Goal: Task Accomplishment & Management: Use online tool/utility

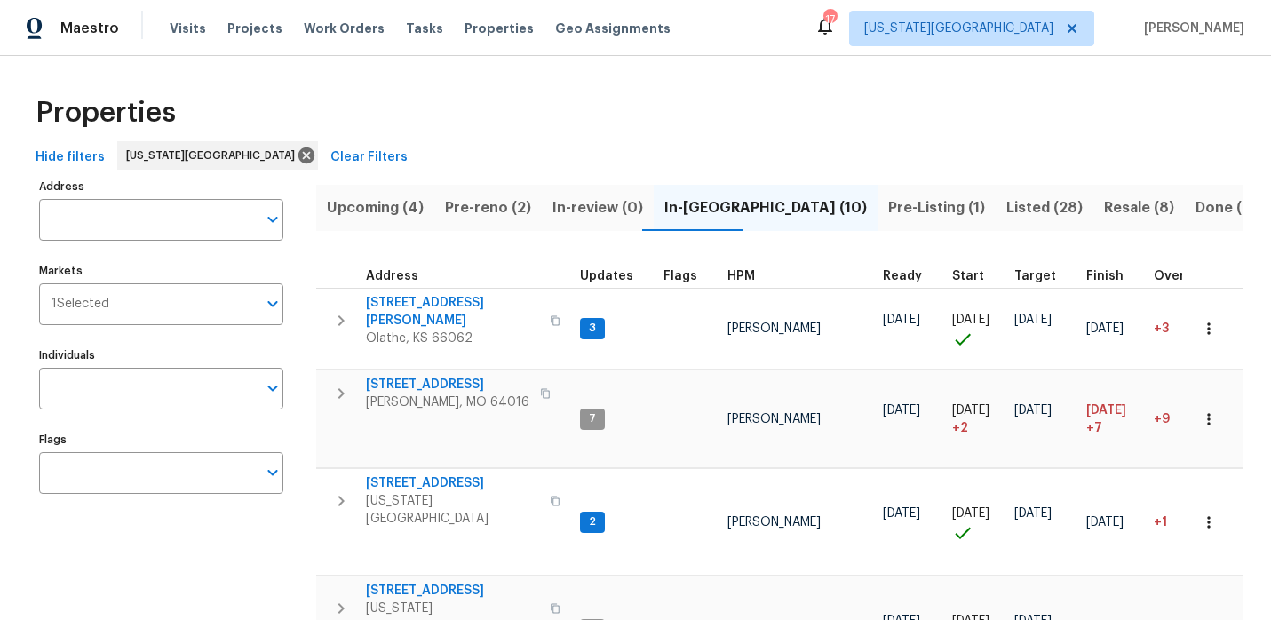
click at [51, 32] on div "Maestro" at bounding box center [59, 29] width 119 height 36
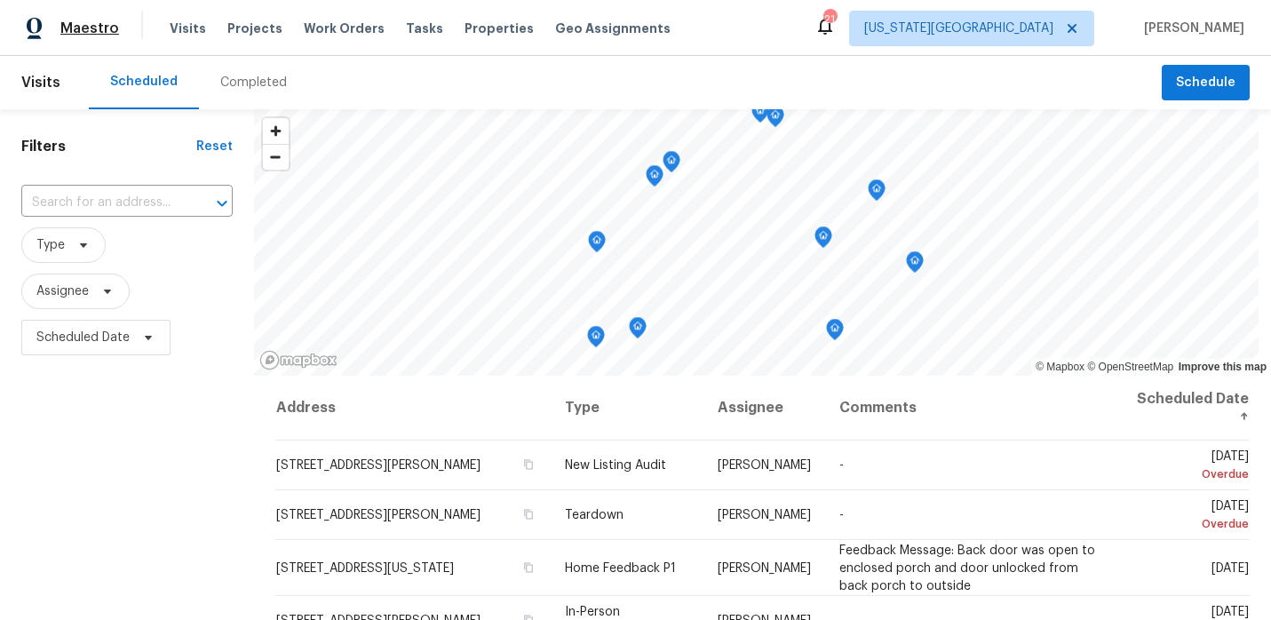
click at [94, 31] on span "Maestro" at bounding box center [89, 29] width 59 height 18
click at [72, 304] on span "Assignee" at bounding box center [75, 292] width 108 height 36
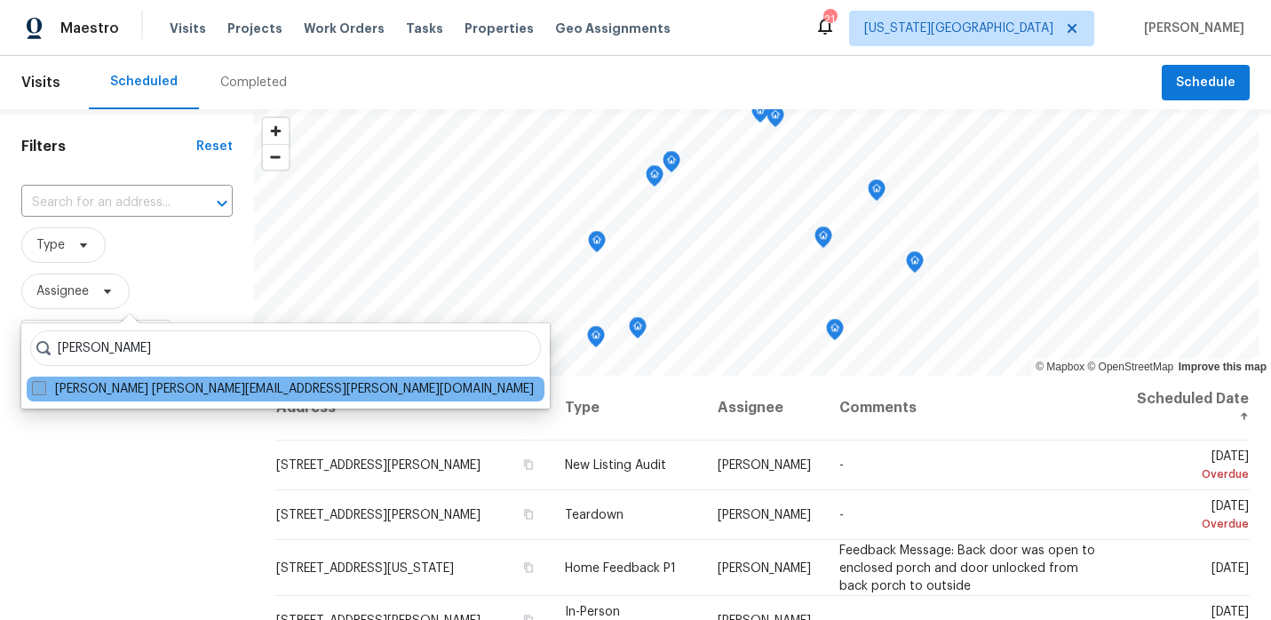
type input "joshua beatty"
click at [40, 397] on label "Joshua Beatty joshua.beatty@opendoor.com" at bounding box center [283, 389] width 502 height 18
click at [40, 392] on input "Joshua Beatty joshua.beatty@opendoor.com" at bounding box center [38, 386] width 12 height 12
checkbox input "true"
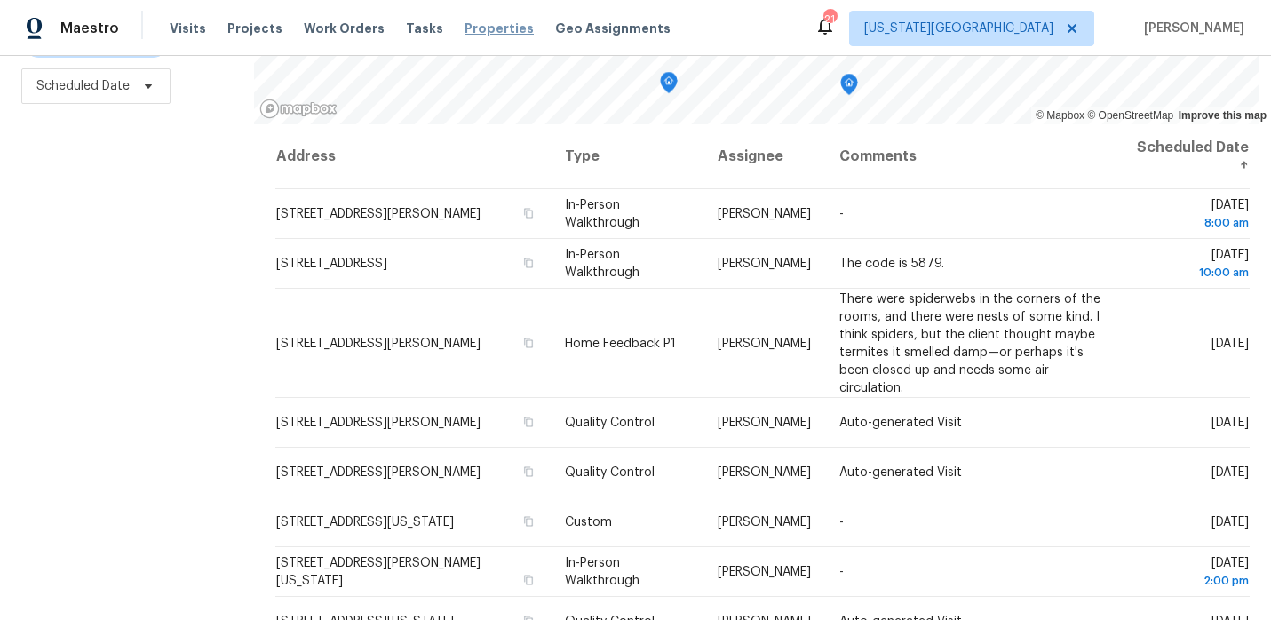
click at [494, 32] on span "Properties" at bounding box center [499, 29] width 69 height 18
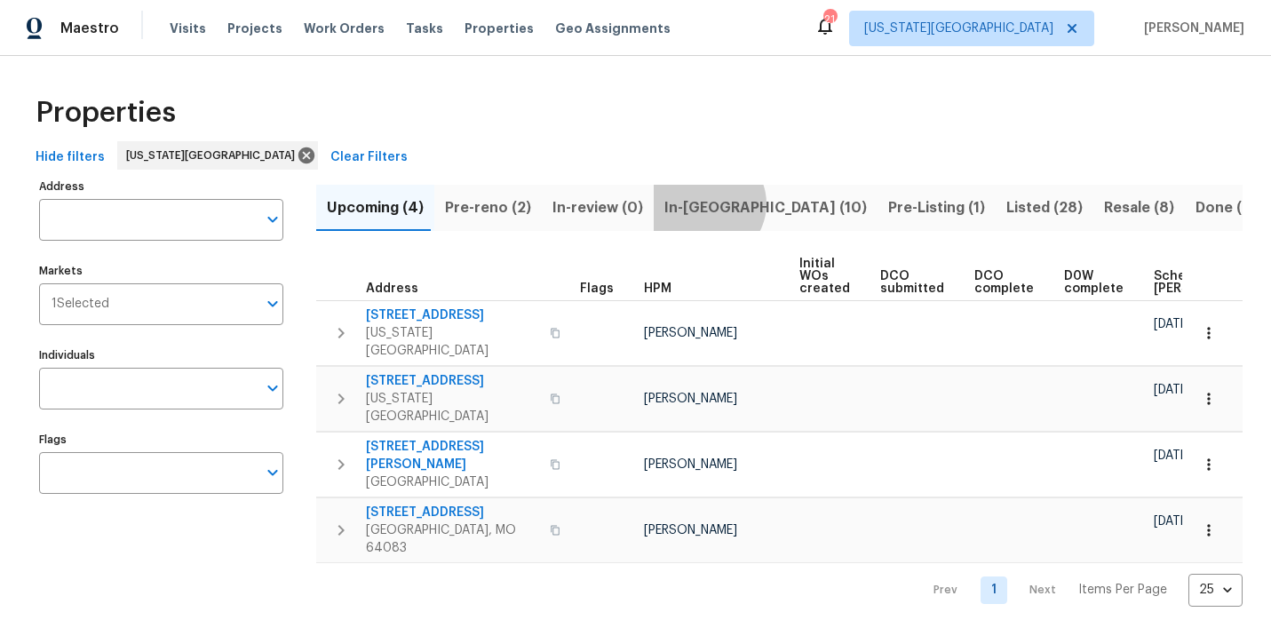
click at [695, 203] on span "In-reno (10)" at bounding box center [765, 207] width 203 height 25
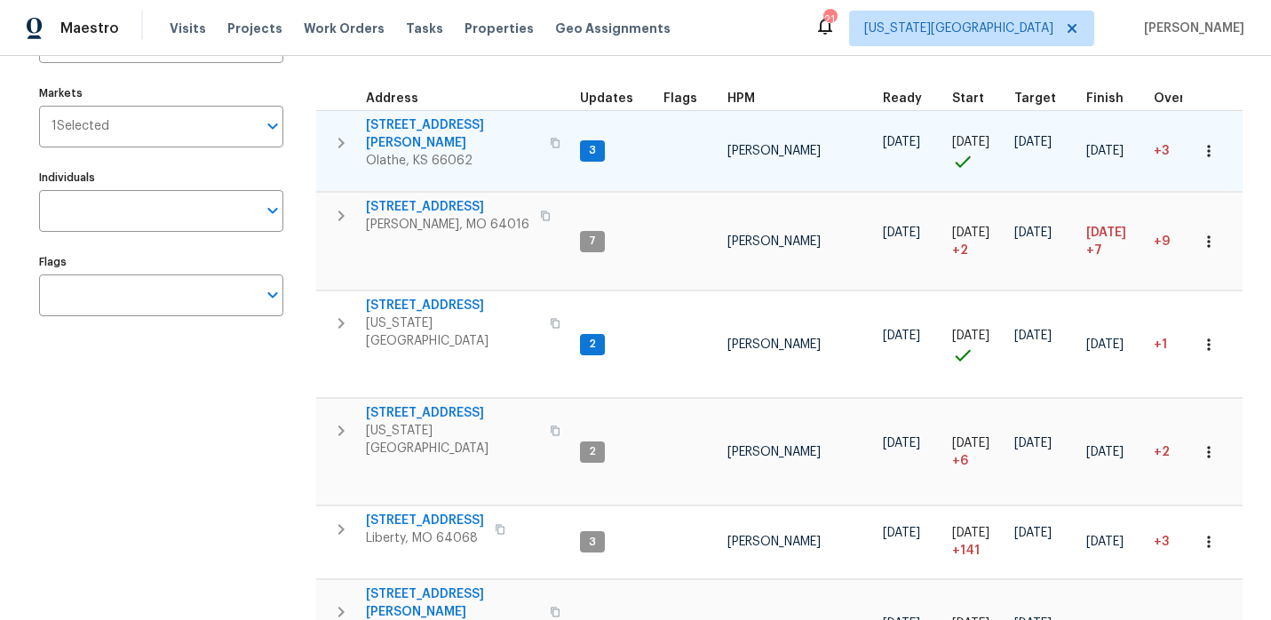
click at [417, 124] on span "12534 S Alcan Cir" at bounding box center [452, 134] width 173 height 36
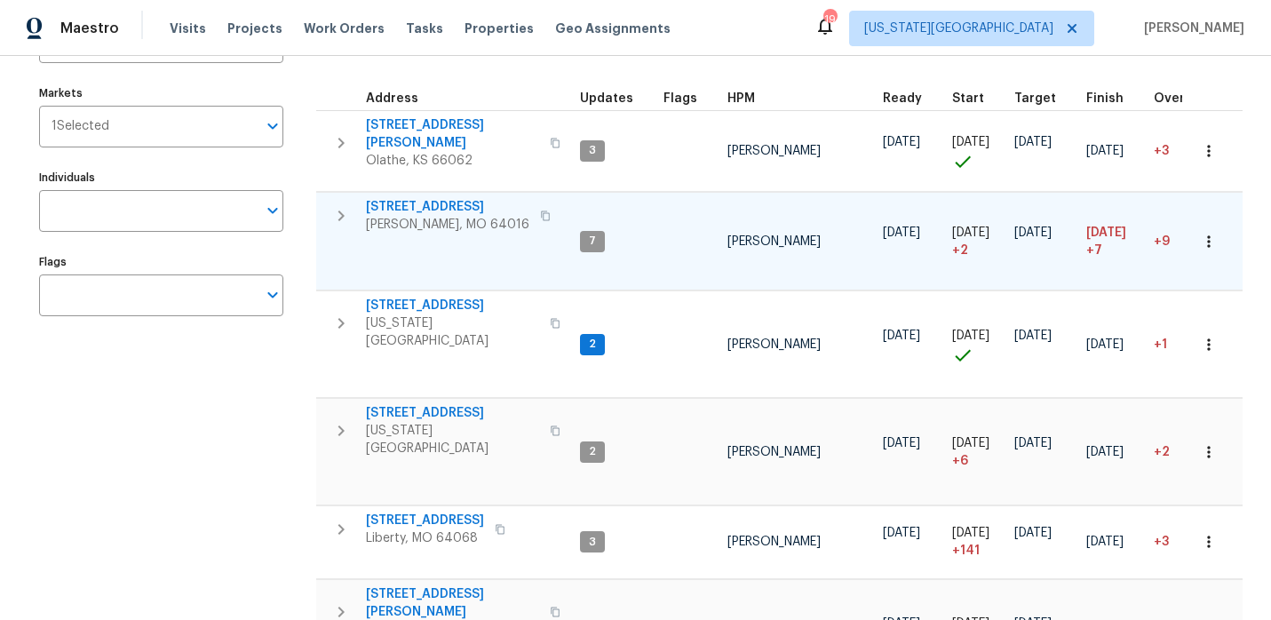
click at [396, 201] on span "8 Bart St" at bounding box center [447, 207] width 163 height 18
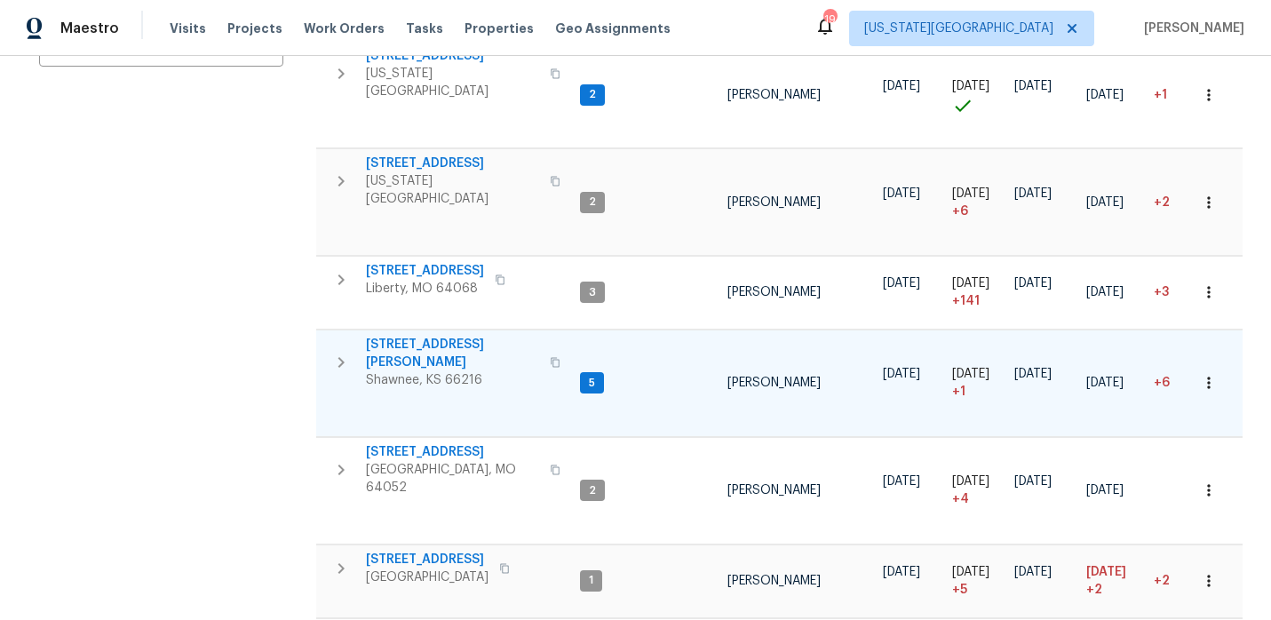
scroll to position [415, 0]
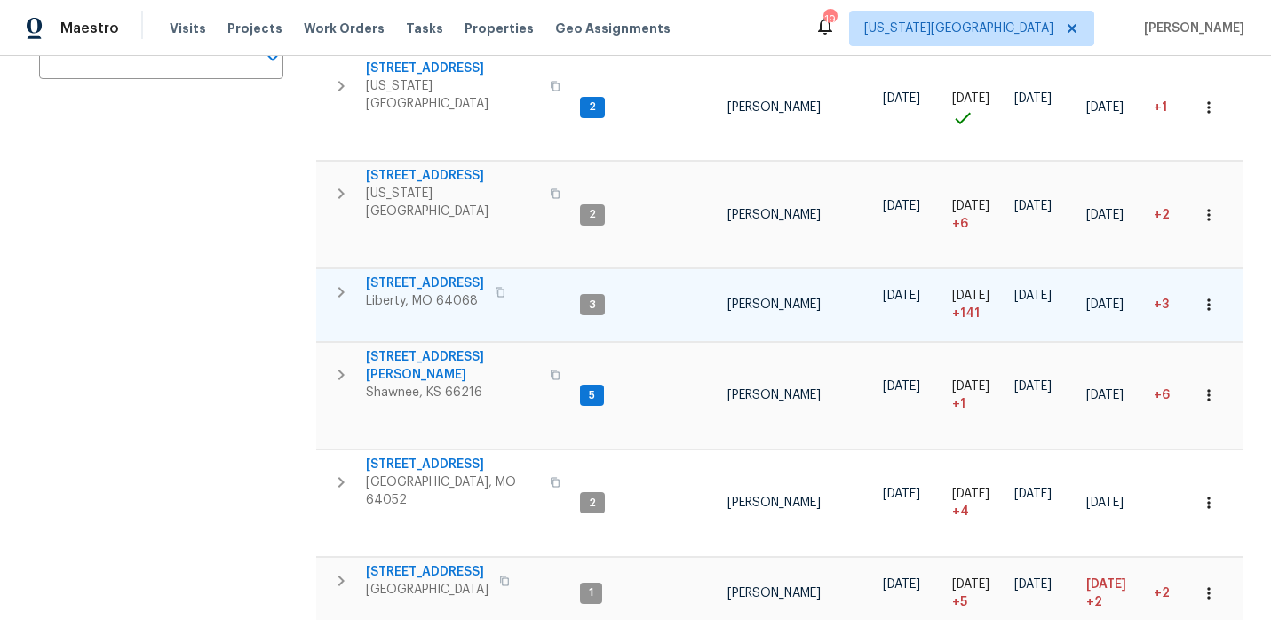
click at [457, 274] on span "1209 Liberty Drive Ter" at bounding box center [425, 283] width 118 height 18
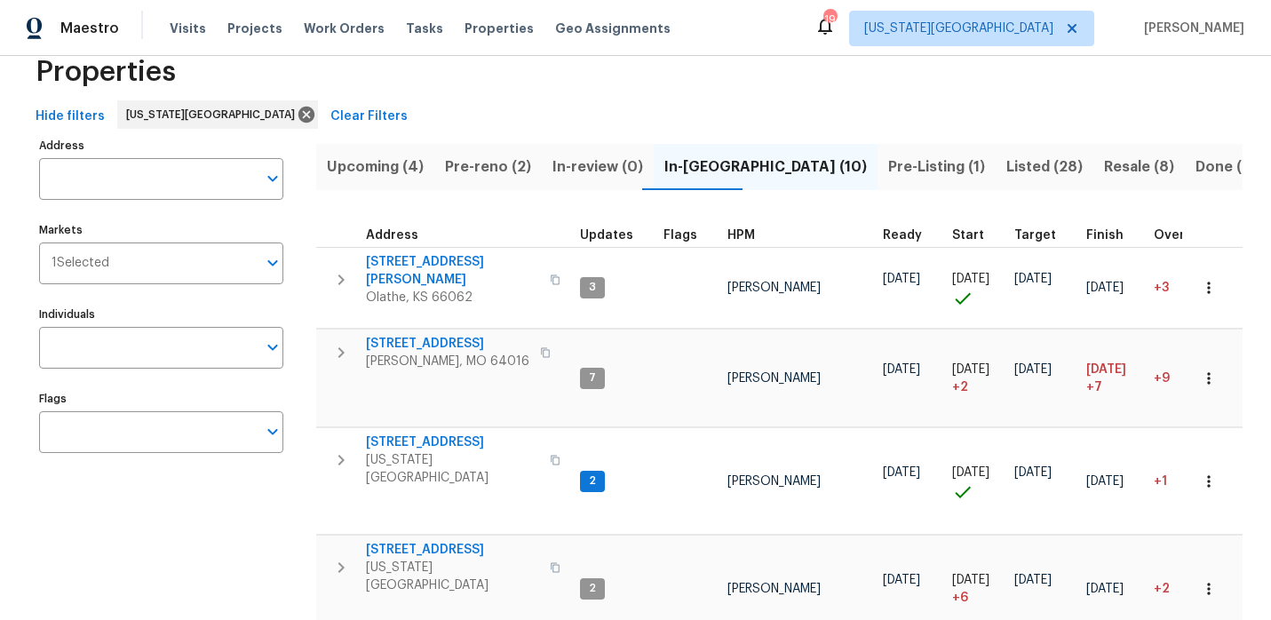
scroll to position [0, 0]
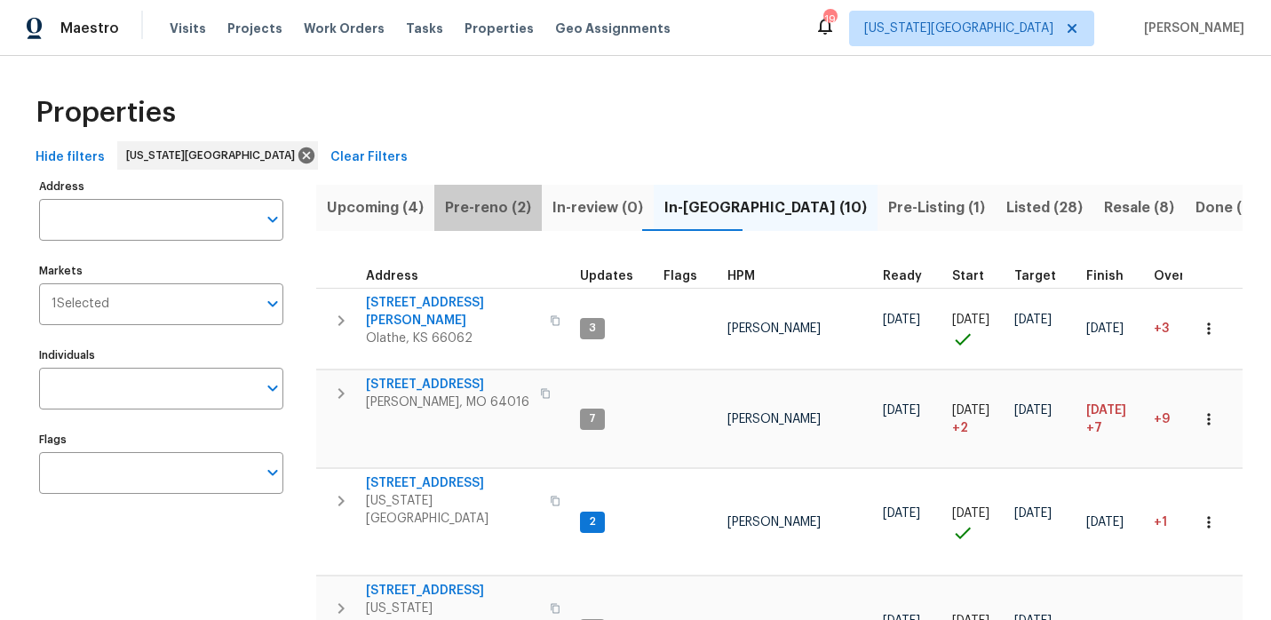
click at [509, 205] on span "Pre-reno (2)" at bounding box center [488, 207] width 86 height 25
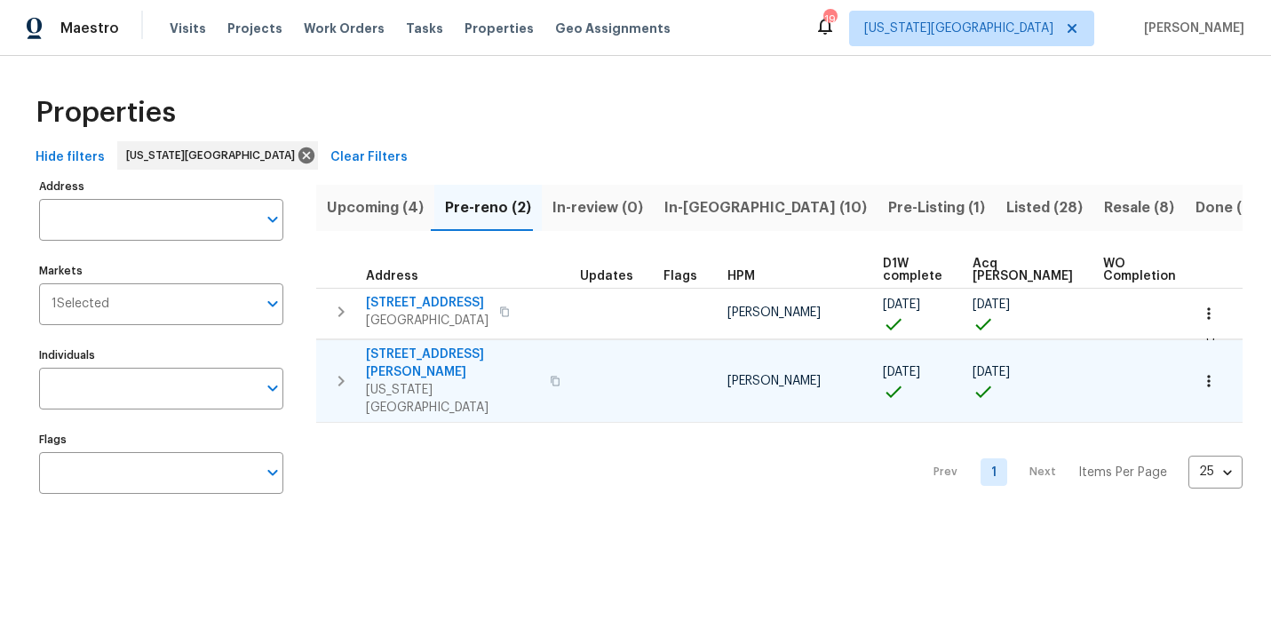
click at [420, 351] on span "8400 Holmes Rd" at bounding box center [452, 364] width 173 height 36
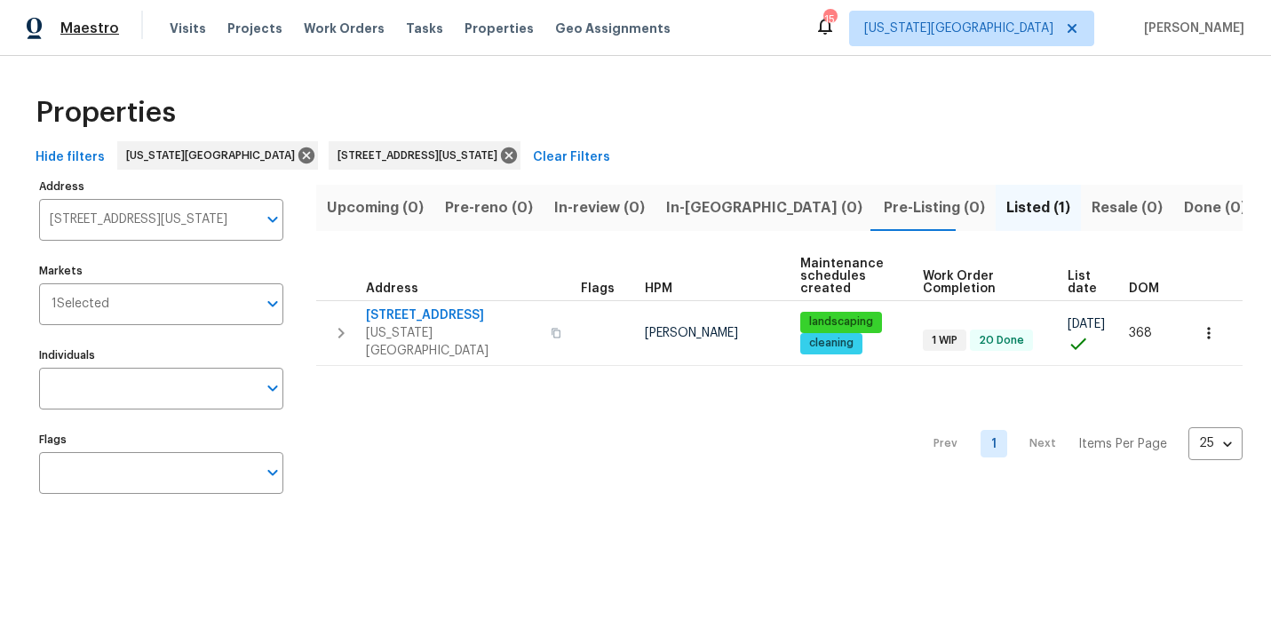
click at [109, 36] on span "Maestro" at bounding box center [89, 29] width 59 height 18
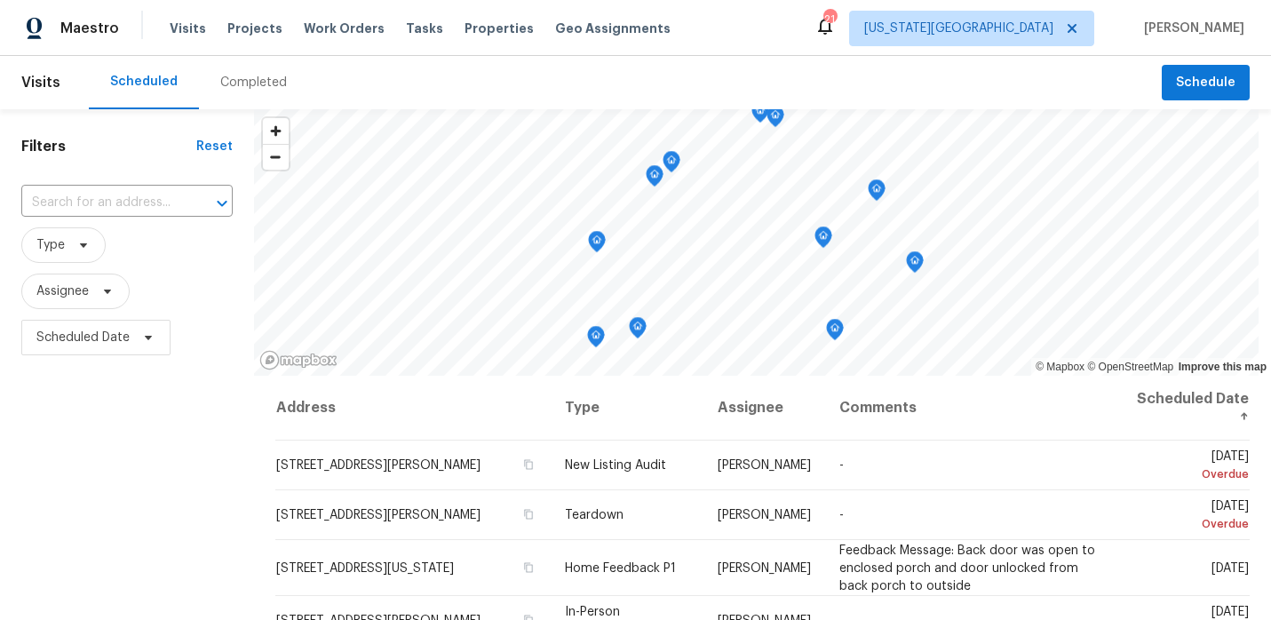
click at [836, 29] on icon at bounding box center [825, 25] width 21 height 21
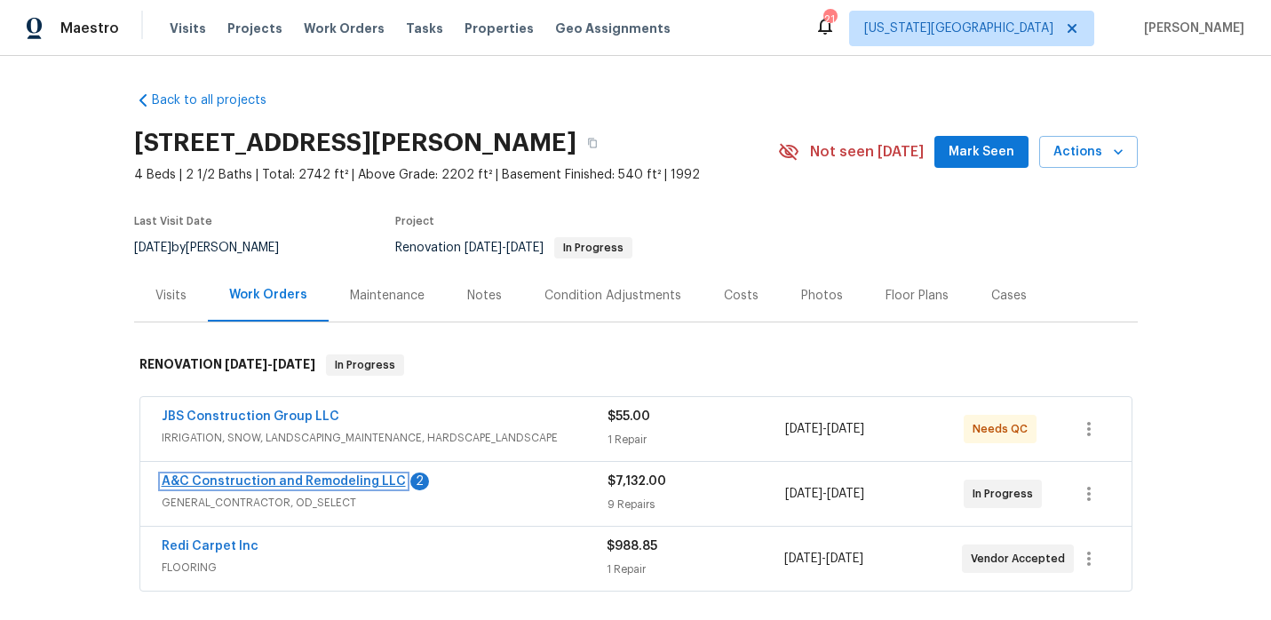
click at [355, 485] on link "A&C Construction and Remodeling LLC" at bounding box center [284, 481] width 244 height 12
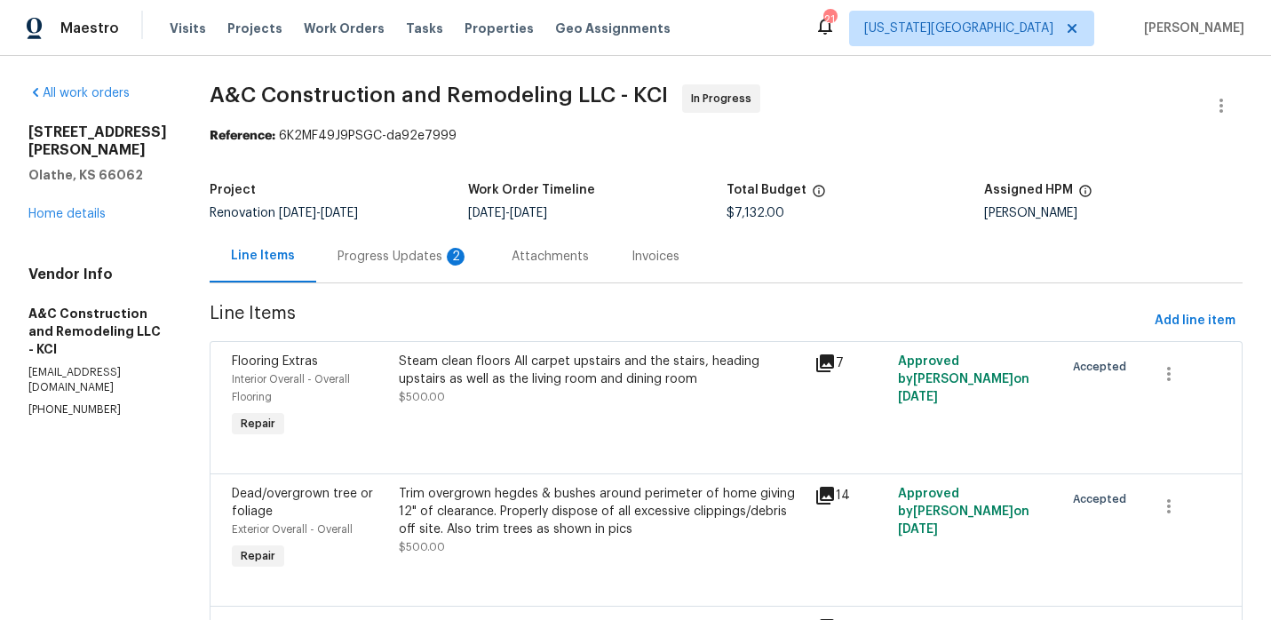
click at [449, 256] on div "Progress Updates 2" at bounding box center [403, 257] width 131 height 18
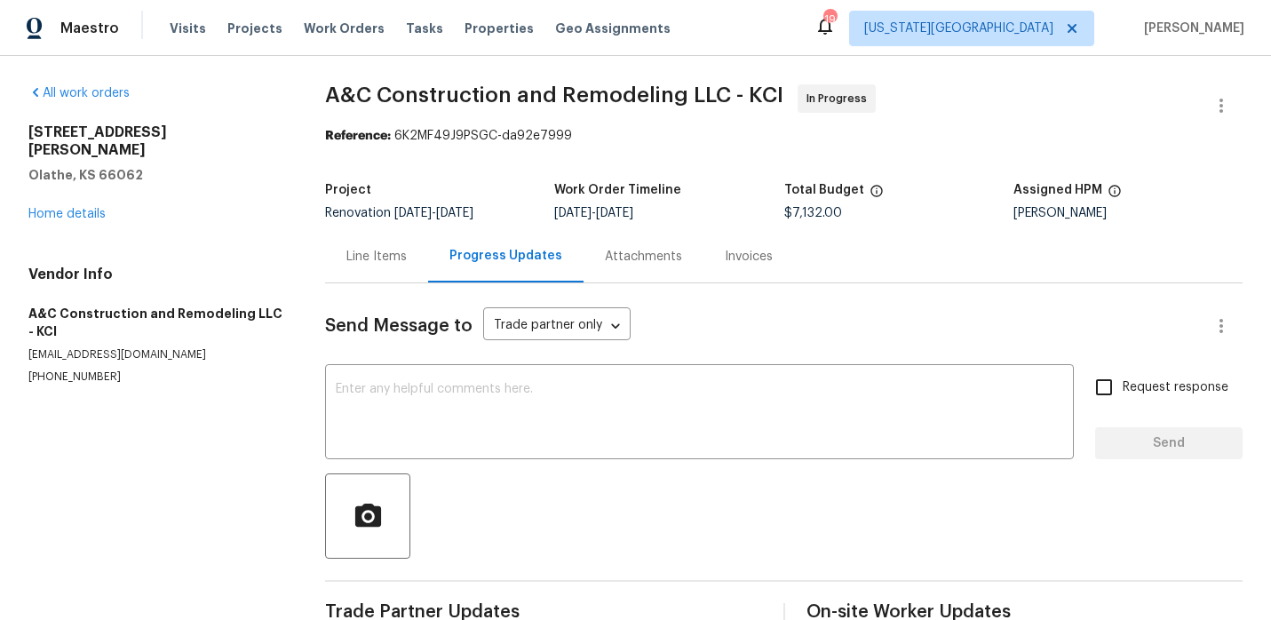
click at [368, 256] on div "Line Items" at bounding box center [376, 257] width 60 height 18
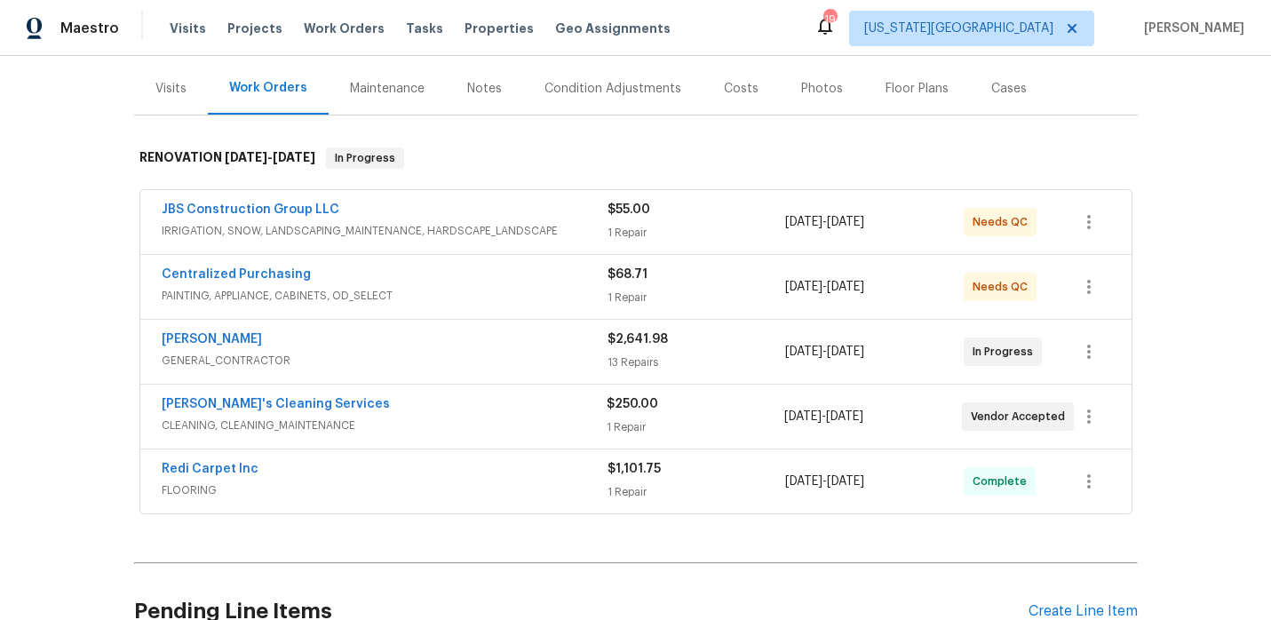
scroll to position [235, 0]
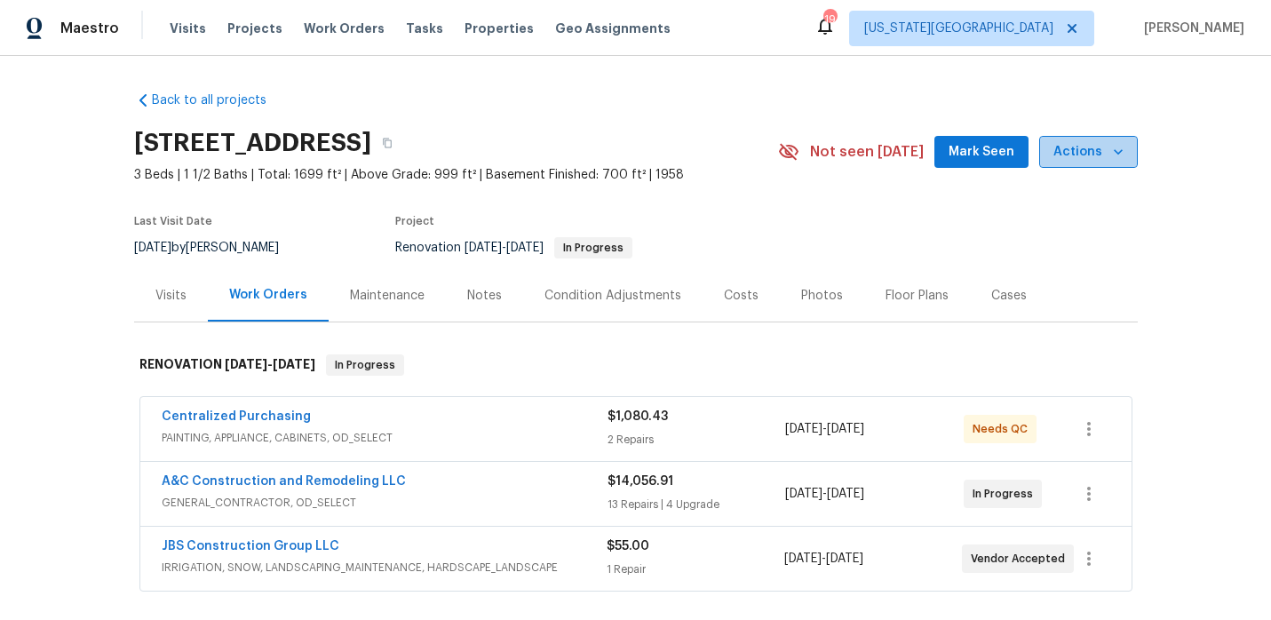
click at [1095, 152] on span "Actions" at bounding box center [1088, 152] width 70 height 22
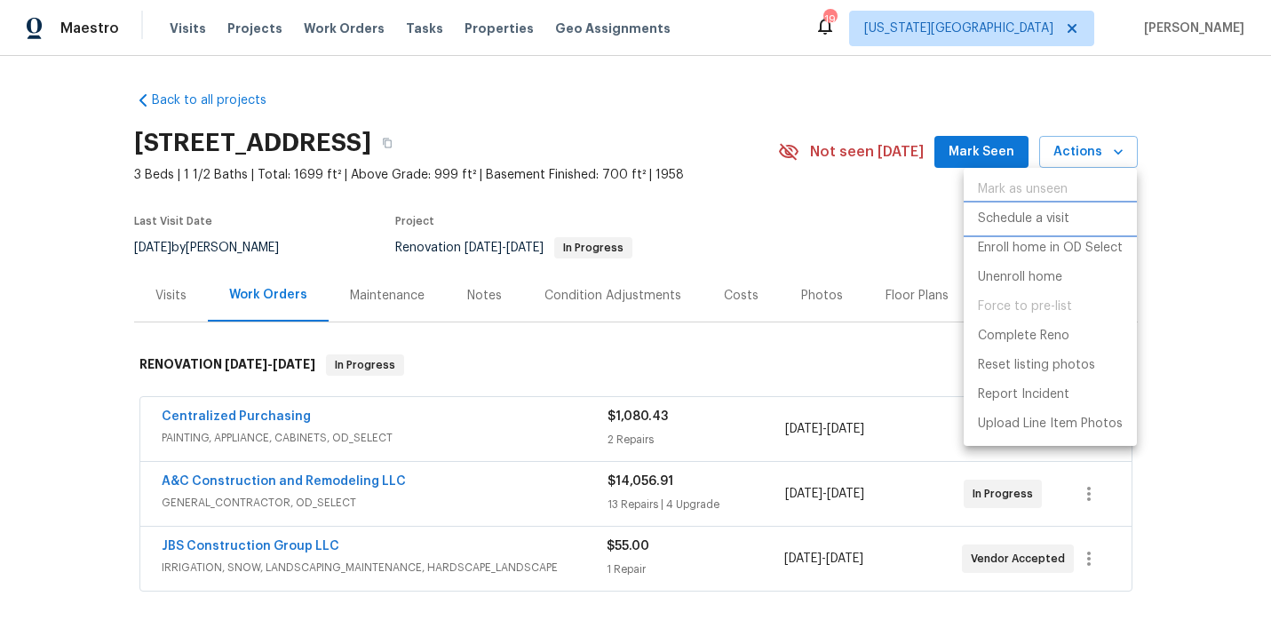
click at [1050, 220] on p "Schedule a visit" at bounding box center [1023, 219] width 91 height 19
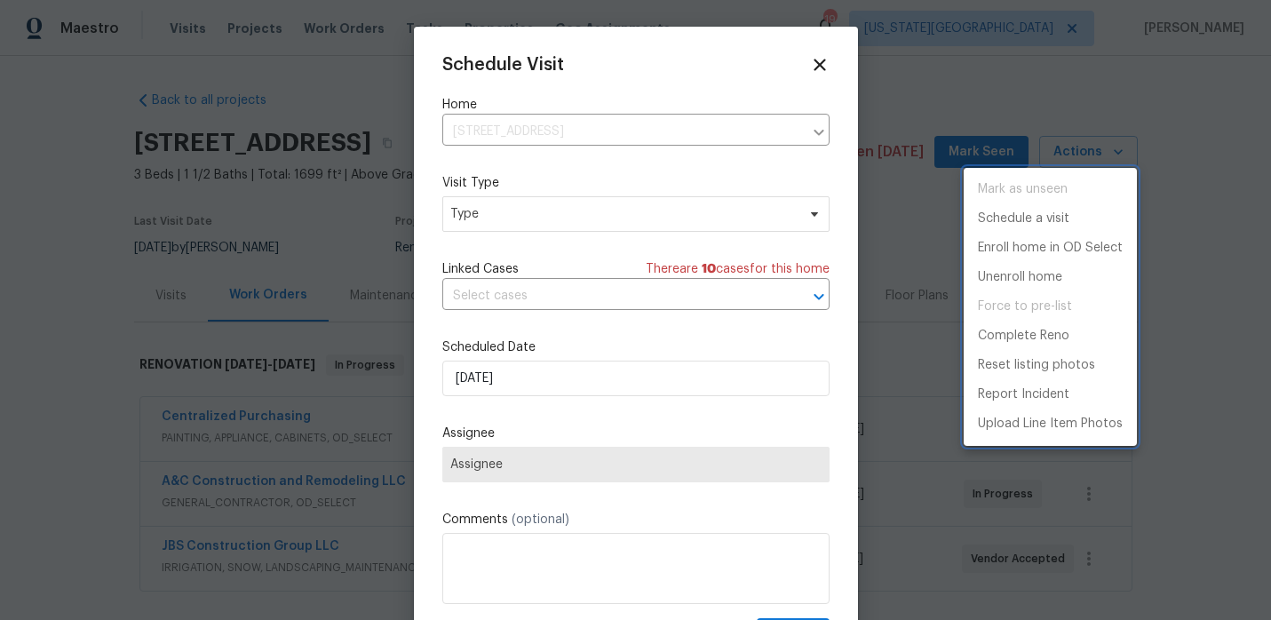
click at [503, 211] on div at bounding box center [635, 310] width 1271 height 620
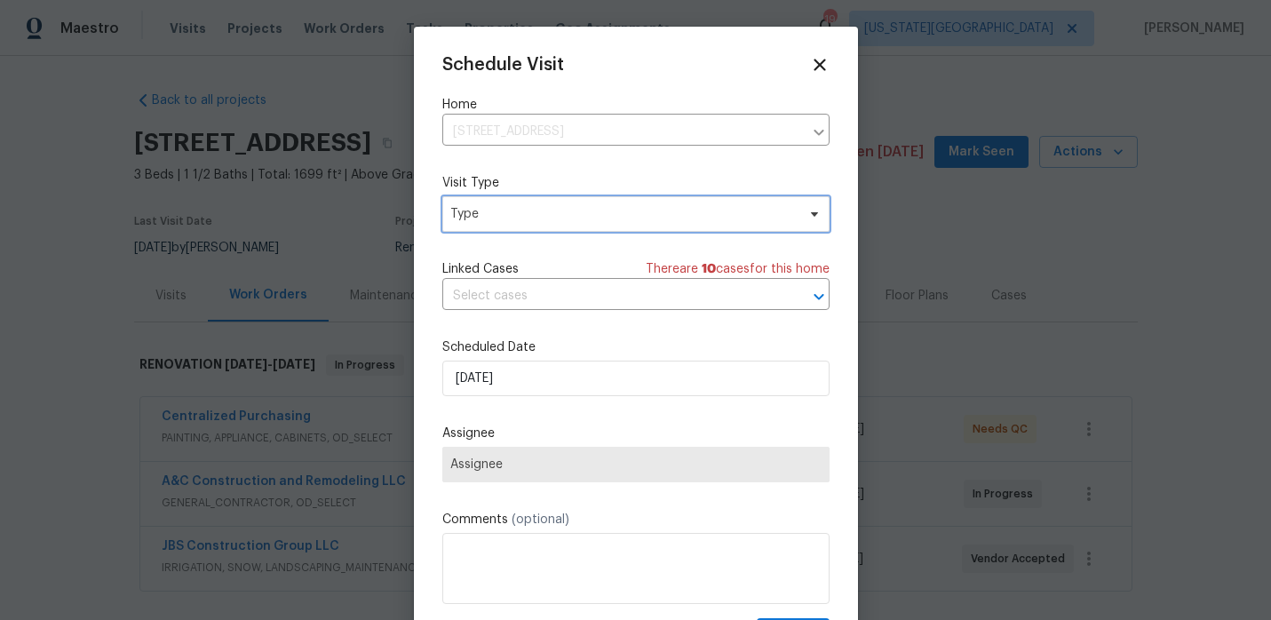
click at [521, 216] on span "Type" at bounding box center [623, 214] width 346 height 18
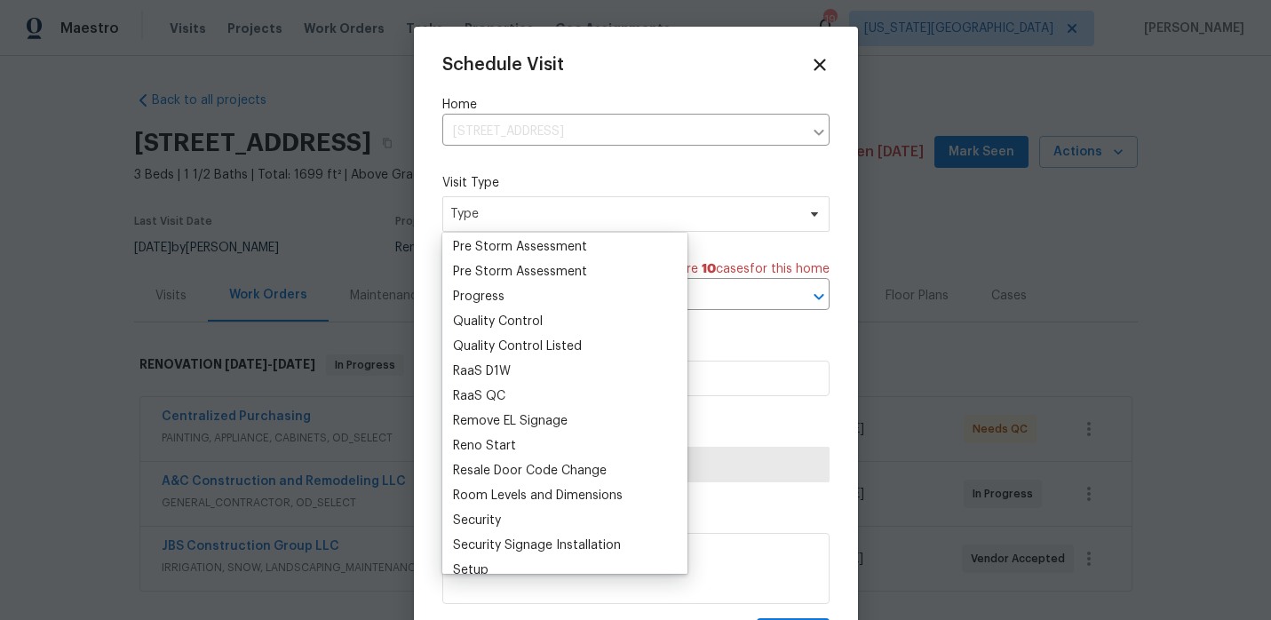
scroll to position [1159, 0]
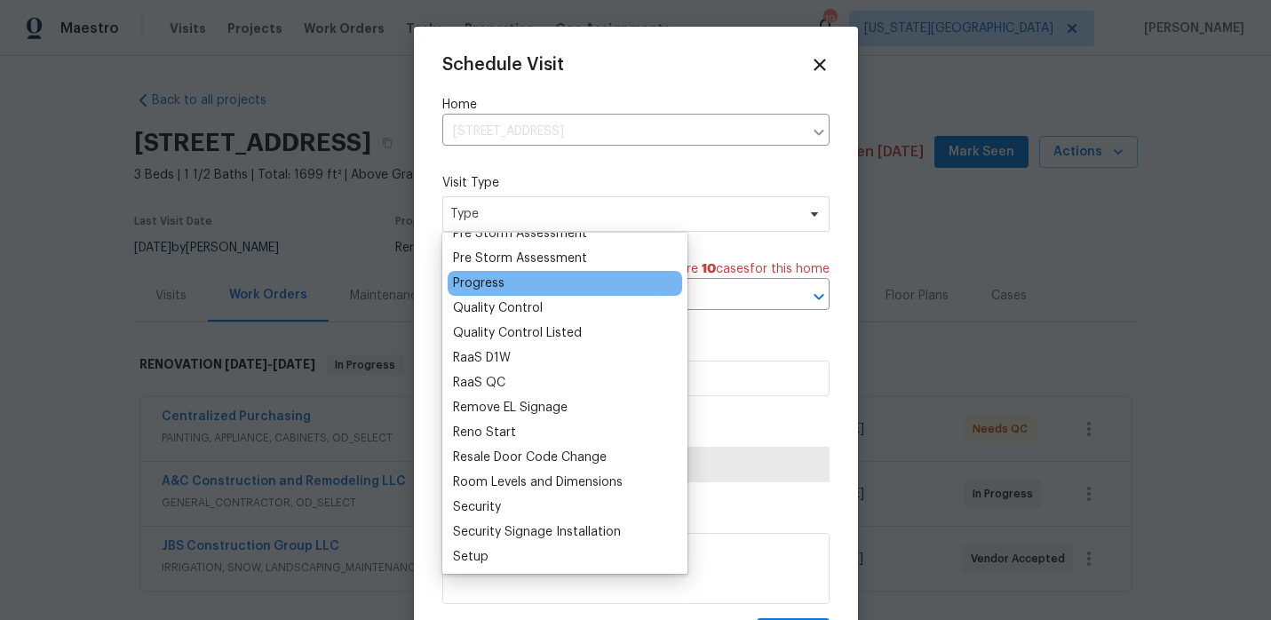
click at [507, 279] on div "Progress" at bounding box center [565, 283] width 234 height 25
click at [494, 279] on div "Progress" at bounding box center [479, 283] width 52 height 18
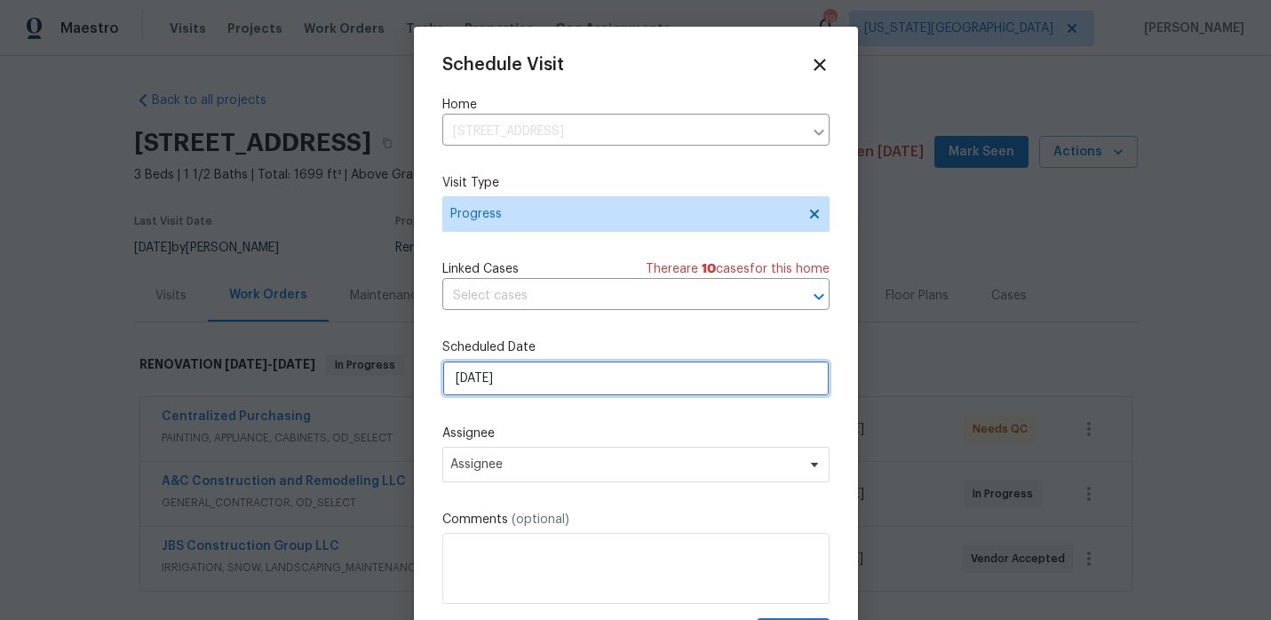
click at [531, 388] on input "[DATE]" at bounding box center [635, 379] width 387 height 36
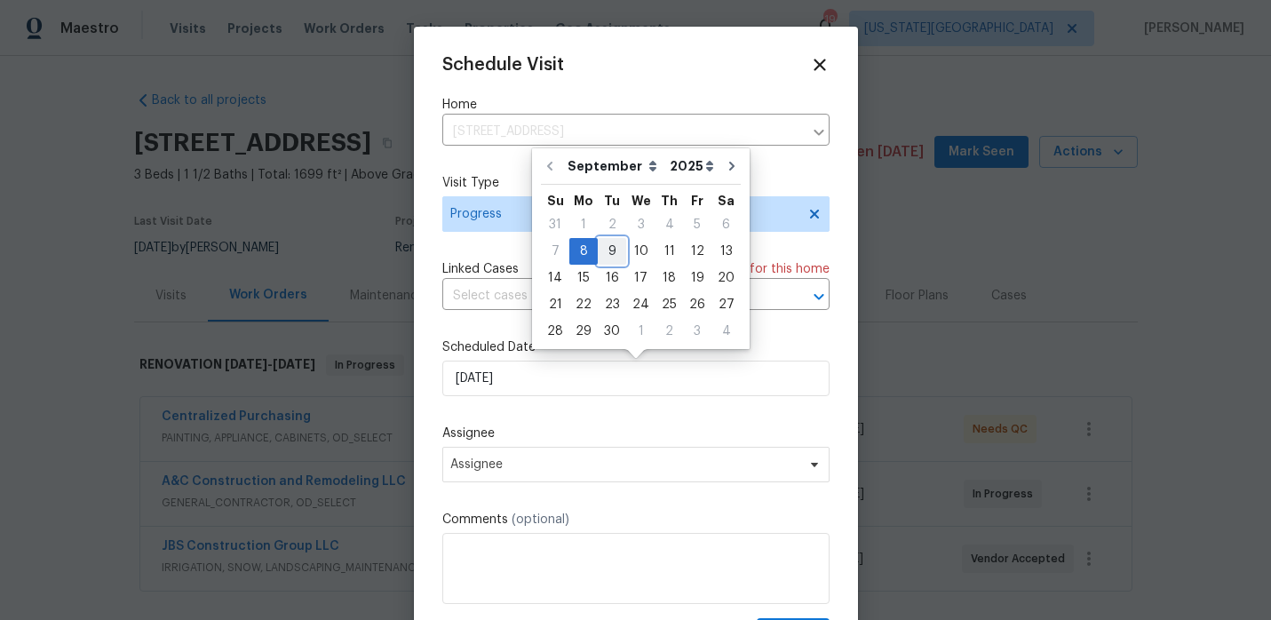
click at [613, 250] on div "9" at bounding box center [612, 251] width 28 height 25
type input "9/9/2025"
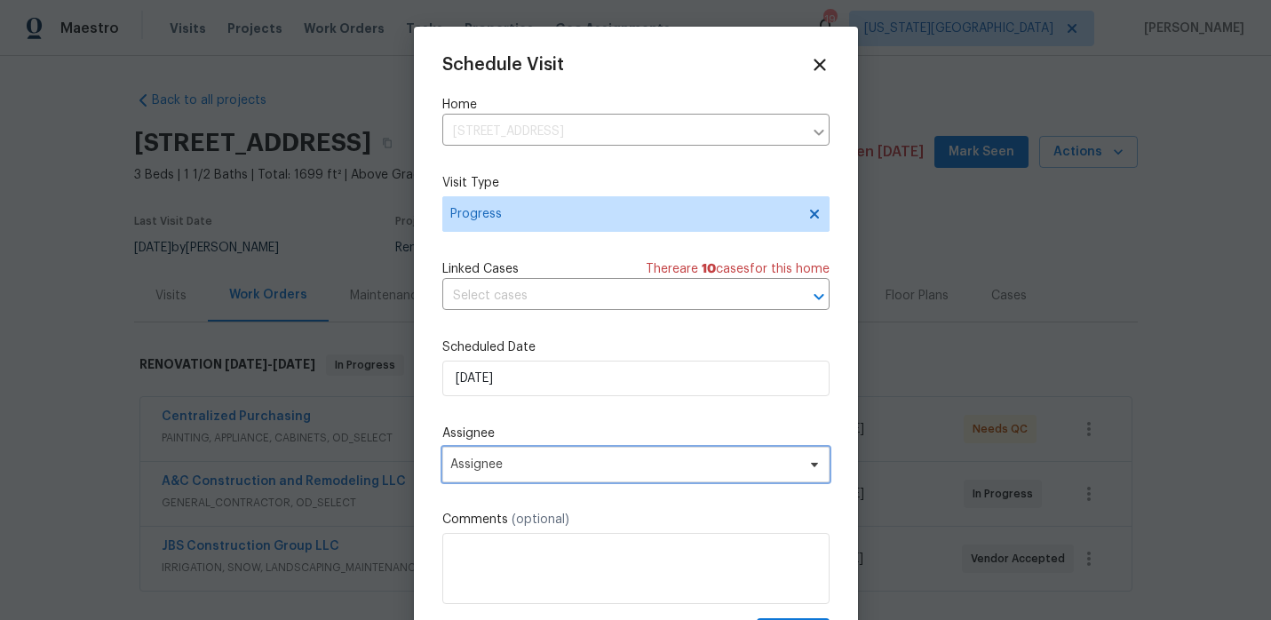
click at [548, 472] on span "Assignee" at bounding box center [624, 464] width 348 height 14
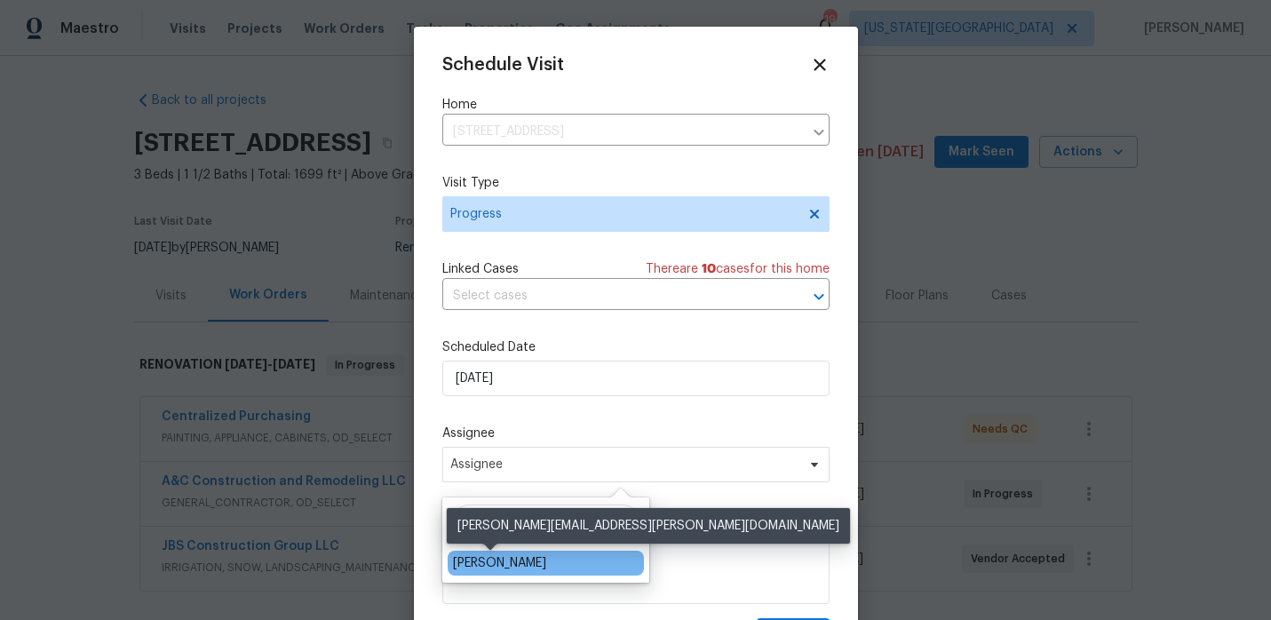
type input "matt"
click at [493, 564] on div "Matt McEvoy" at bounding box center [499, 563] width 93 height 18
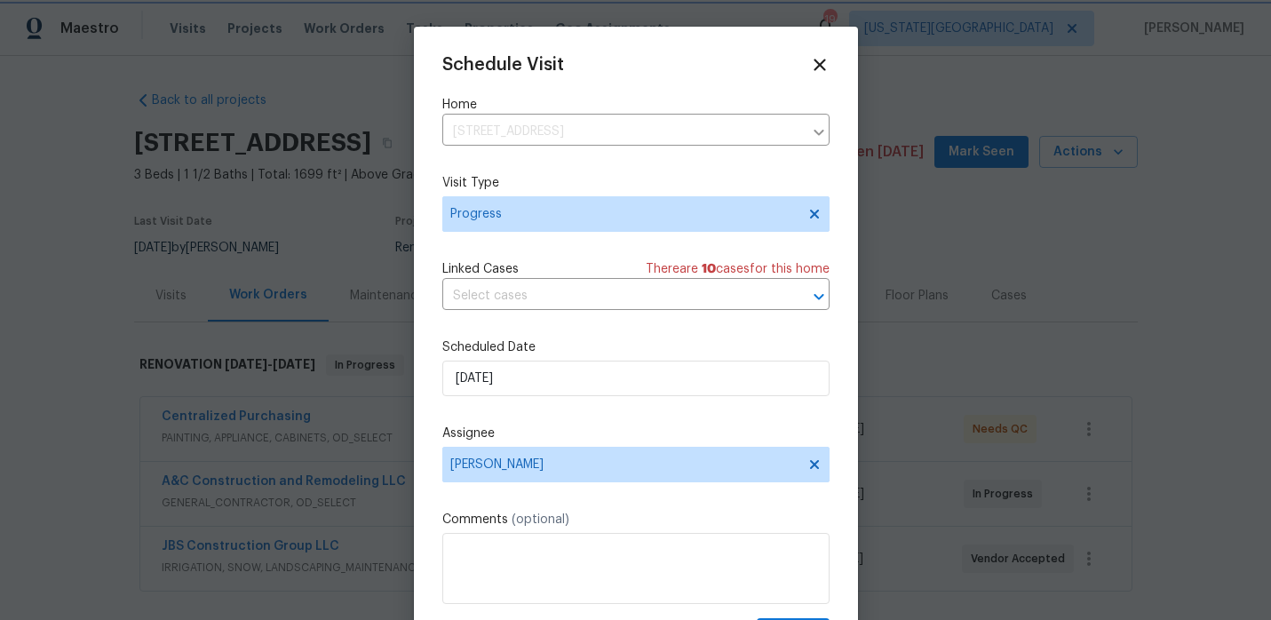
scroll to position [32, 0]
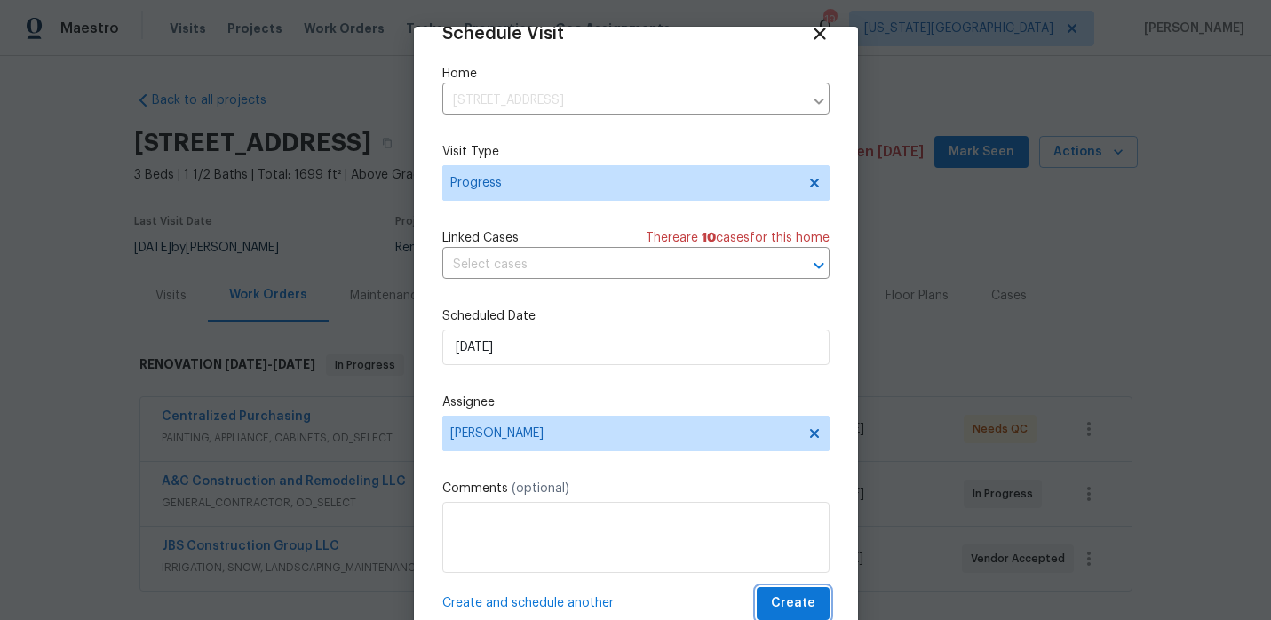
click at [807, 606] on span "Create" at bounding box center [793, 603] width 44 height 22
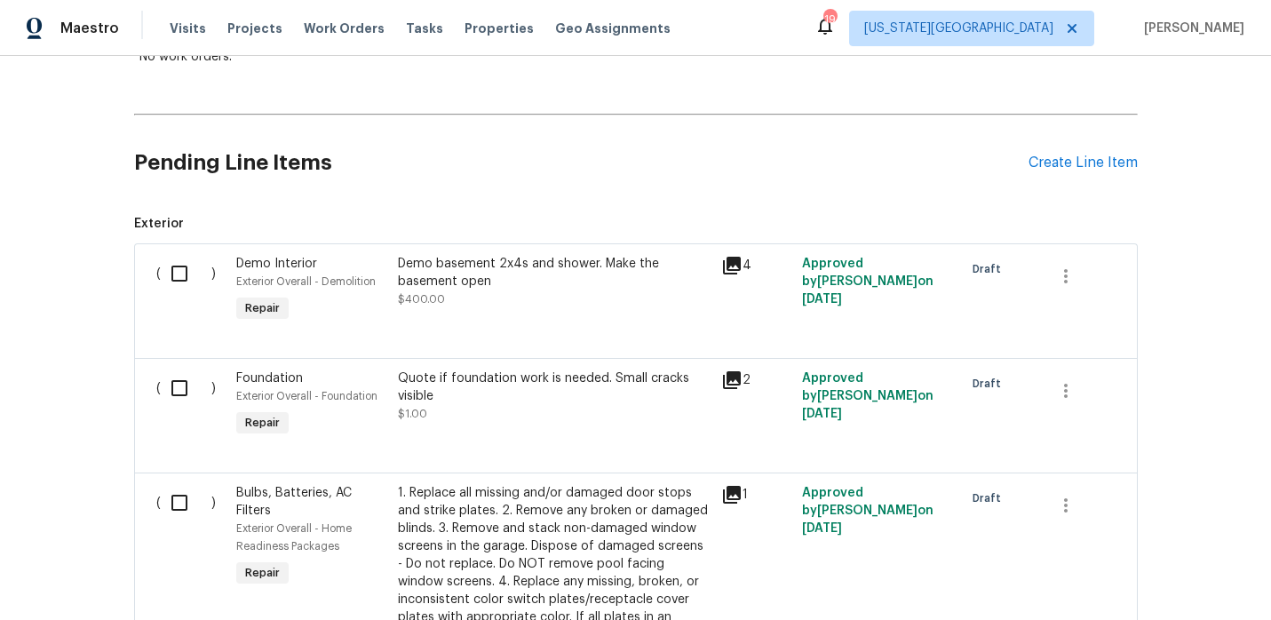
scroll to position [431, 0]
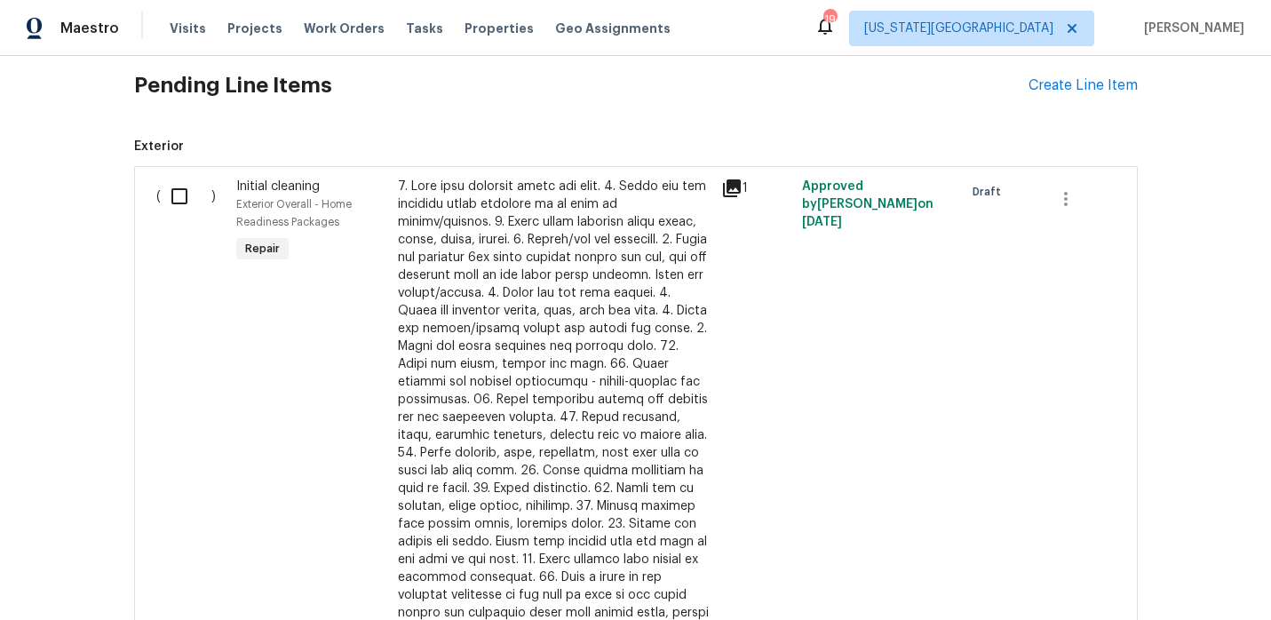
scroll to position [528, 0]
